Goal: Information Seeking & Learning: Find specific fact

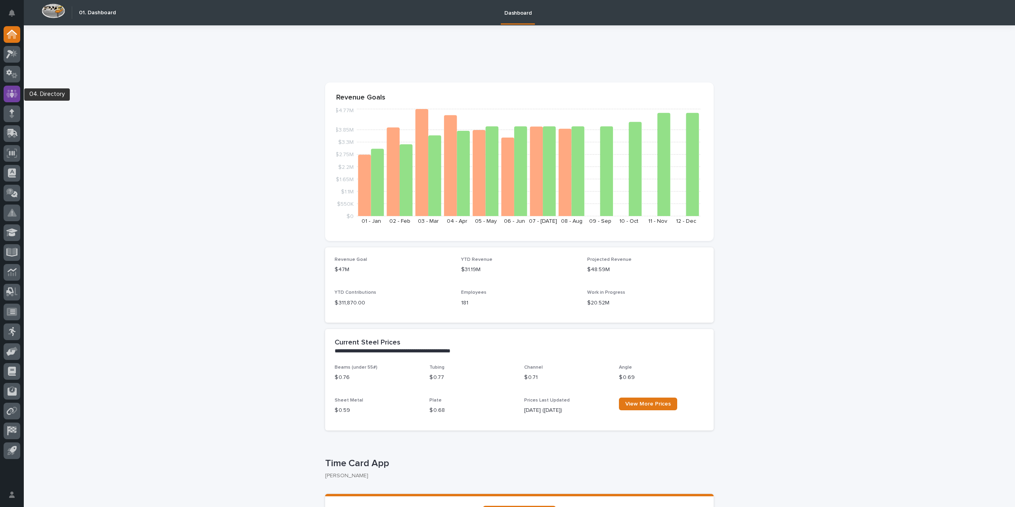
click at [16, 93] on icon at bounding box center [11, 94] width 11 height 8
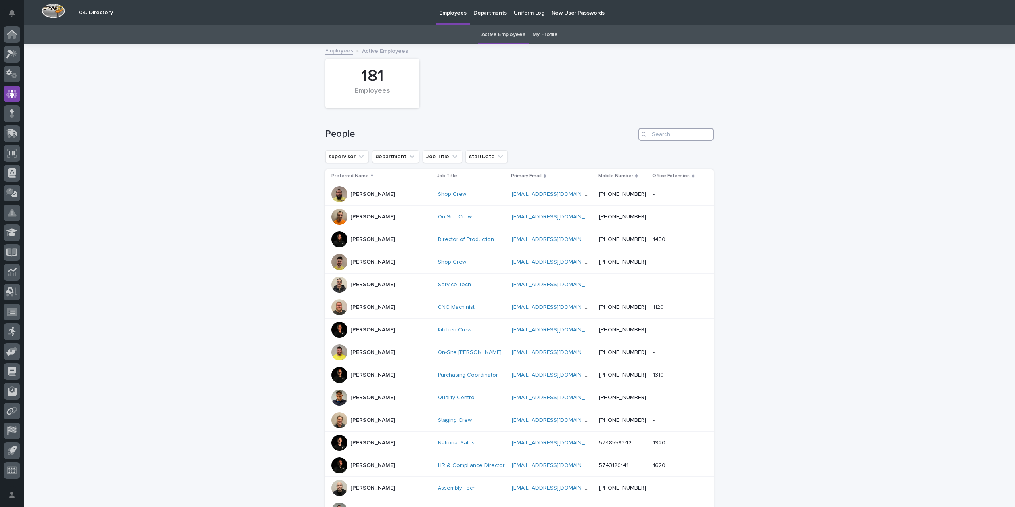
click at [666, 133] on input "Search" at bounding box center [675, 134] width 75 height 13
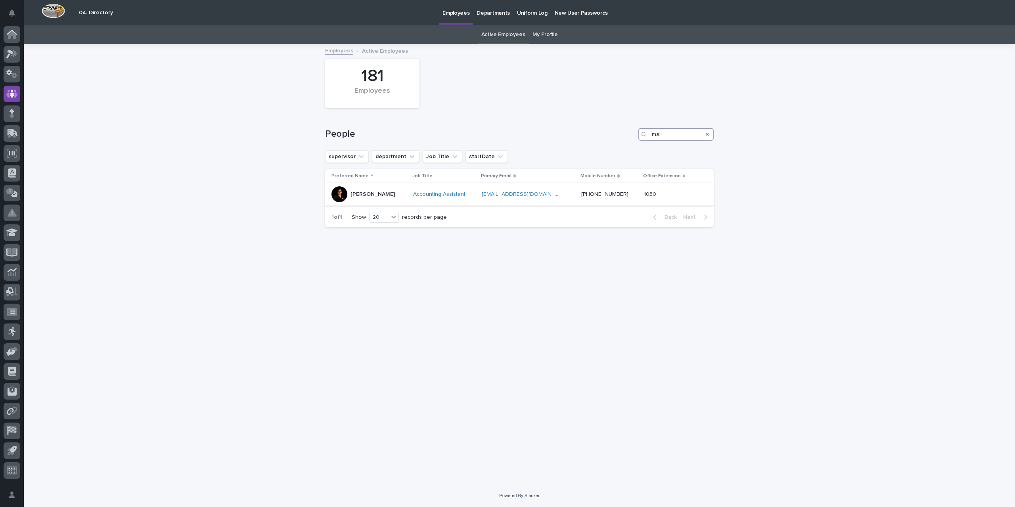
type input "mali"
click at [356, 195] on p "[PERSON_NAME]" at bounding box center [372, 194] width 44 height 7
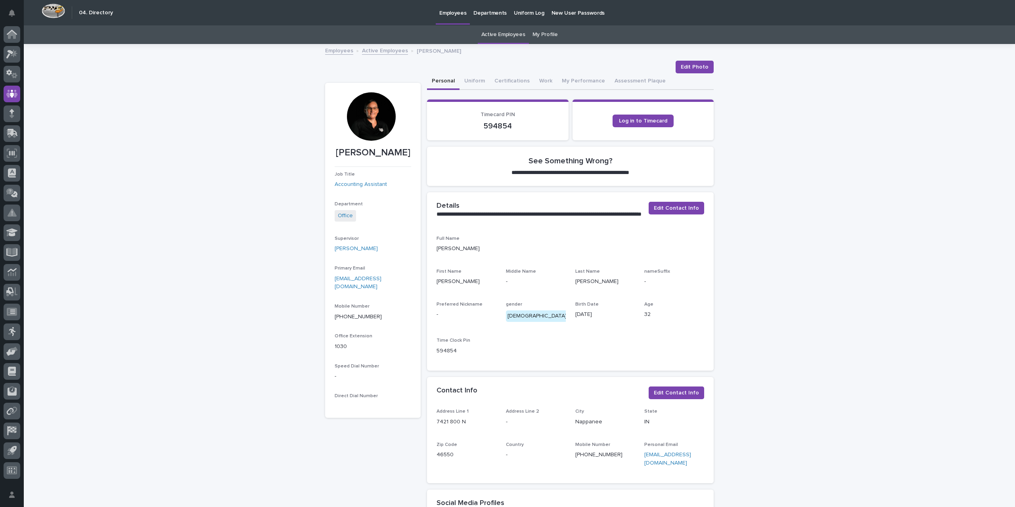
click at [366, 119] on div at bounding box center [371, 116] width 48 height 48
click at [390, 50] on link "Active Employees" at bounding box center [385, 50] width 46 height 9
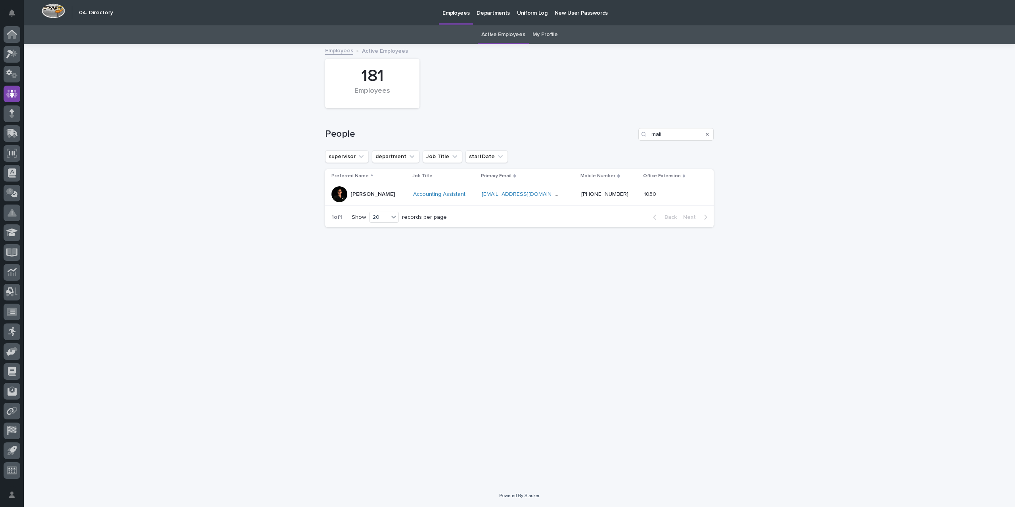
click at [708, 136] on icon "Search" at bounding box center [707, 134] width 3 height 5
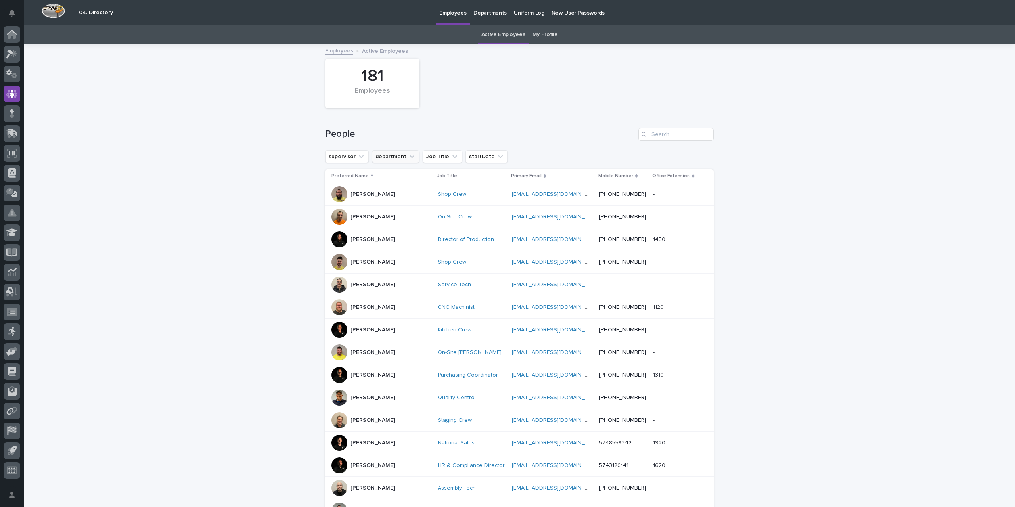
click at [410, 157] on icon "department" at bounding box center [412, 156] width 5 height 3
click at [397, 220] on p "Office" at bounding box center [422, 223] width 86 height 6
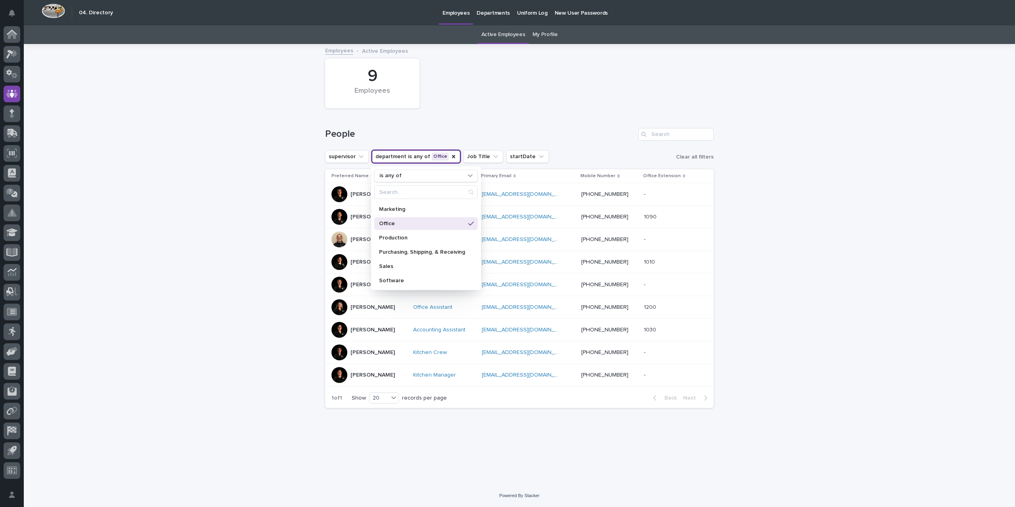
click at [274, 350] on div "Loading... Saving… Loading... Saving… 9 Employees People supervisor department …" at bounding box center [519, 265] width 991 height 440
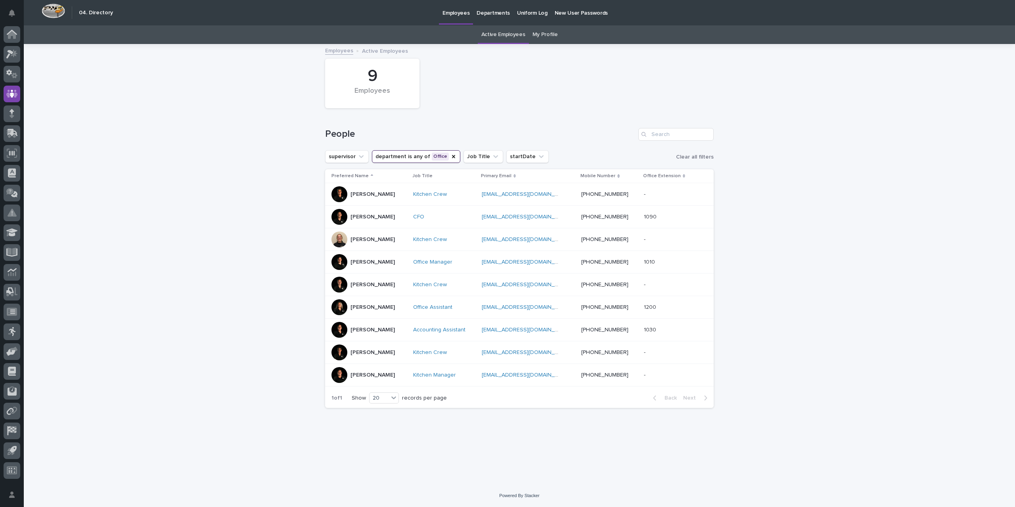
click at [364, 263] on p "[PERSON_NAME]" at bounding box center [372, 262] width 44 height 7
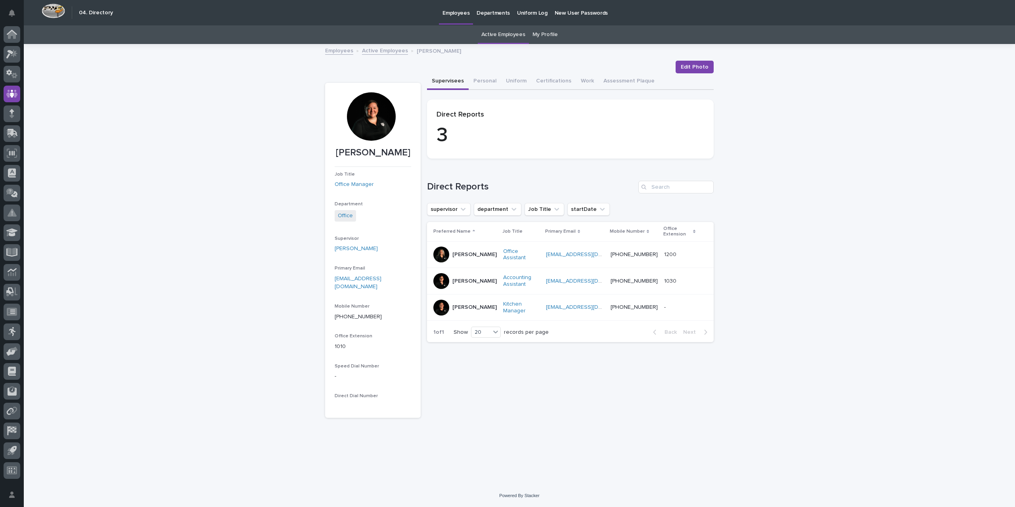
click at [441, 259] on div at bounding box center [441, 255] width 16 height 16
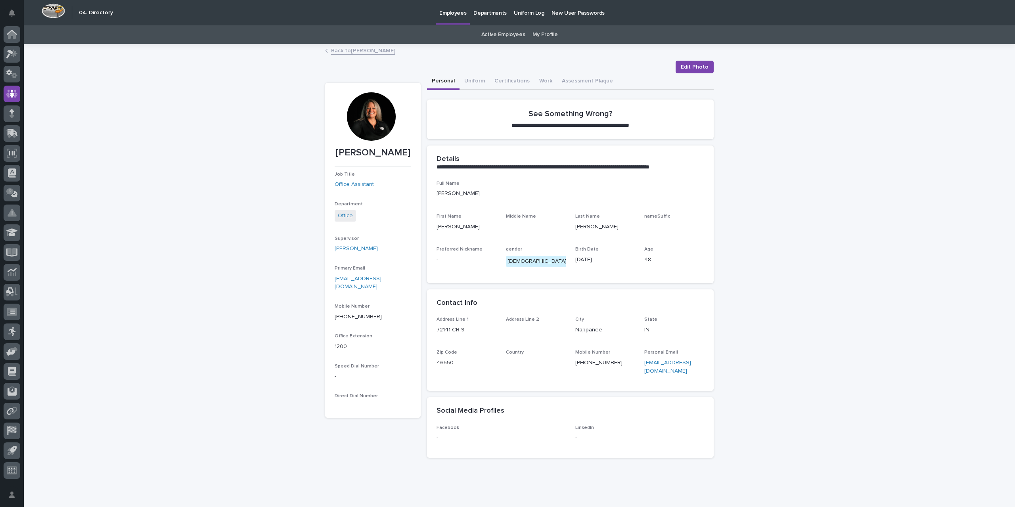
click at [358, 50] on link "Back to [PERSON_NAME]" at bounding box center [363, 50] width 64 height 9
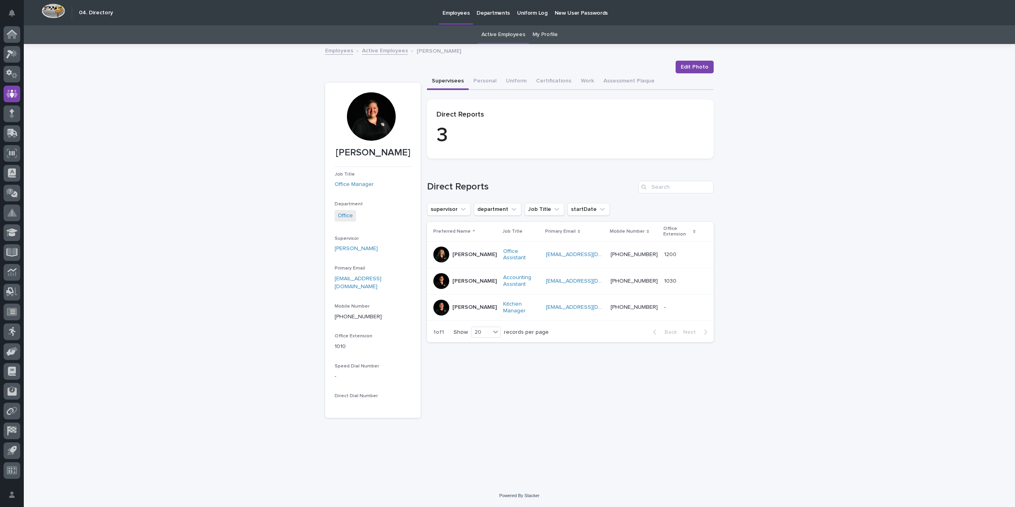
click at [468, 306] on p "[PERSON_NAME]" at bounding box center [474, 307] width 44 height 7
click at [13, 37] on icon at bounding box center [12, 34] width 10 height 9
